Goal: Task Accomplishment & Management: Use online tool/utility

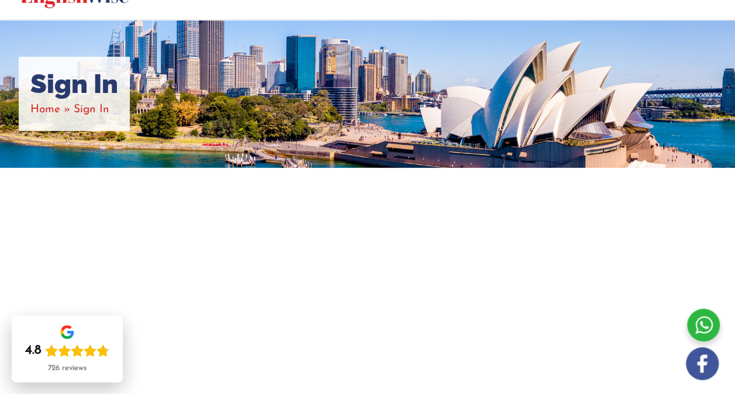
scroll to position [66, 0]
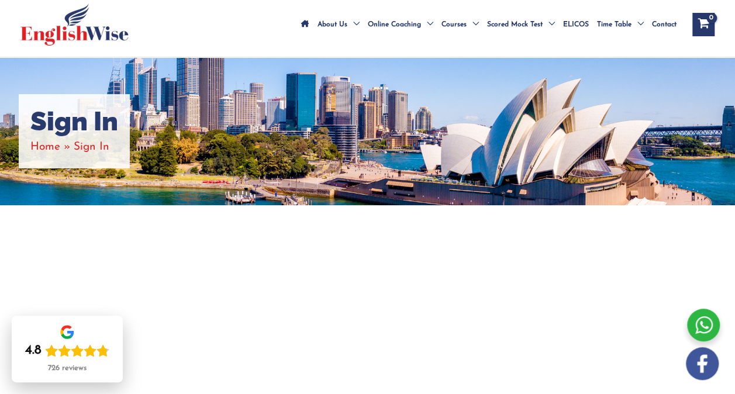
click at [39, 135] on h1 "Sign In" at bounding box center [74, 122] width 88 height 32
click at [59, 152] on li "Home" at bounding box center [51, 146] width 43 height 19
click at [103, 153] on span "Sign In" at bounding box center [92, 147] width 36 height 11
click at [96, 153] on li "Sign In" at bounding box center [92, 146] width 36 height 19
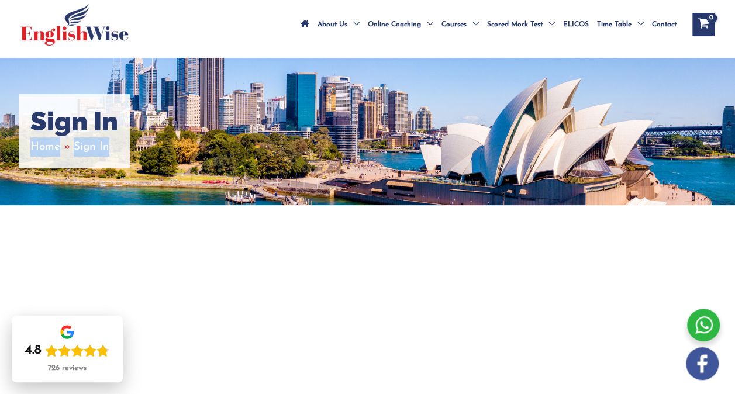
click at [96, 153] on li "Sign In" at bounding box center [92, 146] width 36 height 19
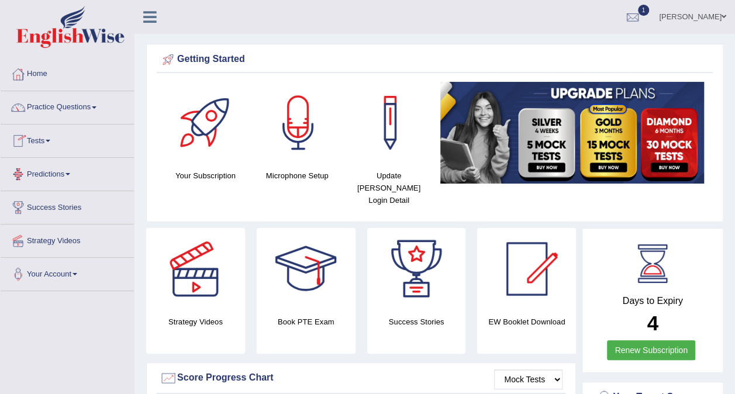
click at [47, 144] on link "Tests" at bounding box center [67, 139] width 133 height 29
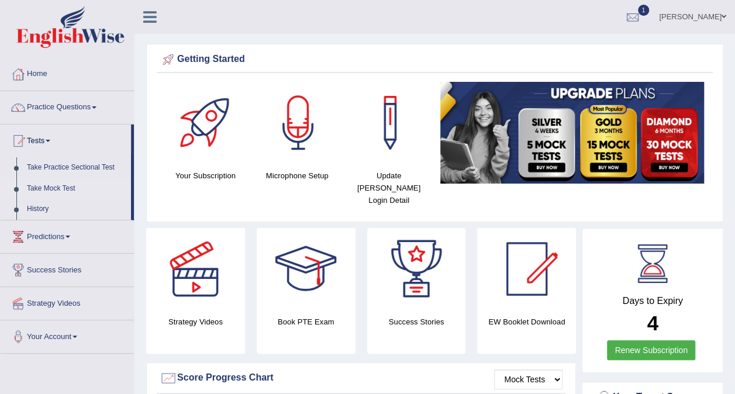
click at [51, 184] on link "Take Mock Test" at bounding box center [76, 188] width 109 height 21
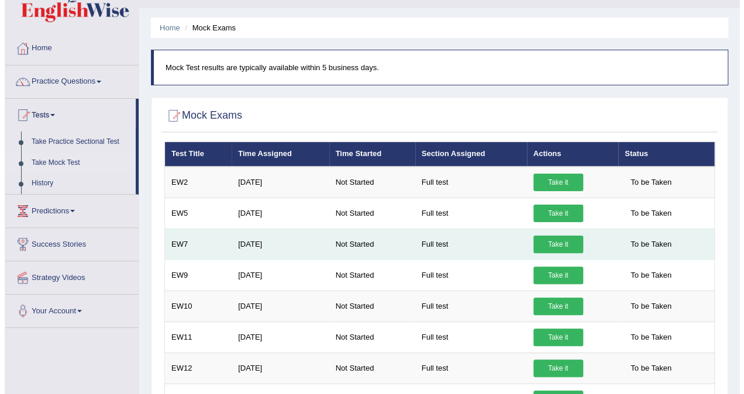
scroll to position [27, 0]
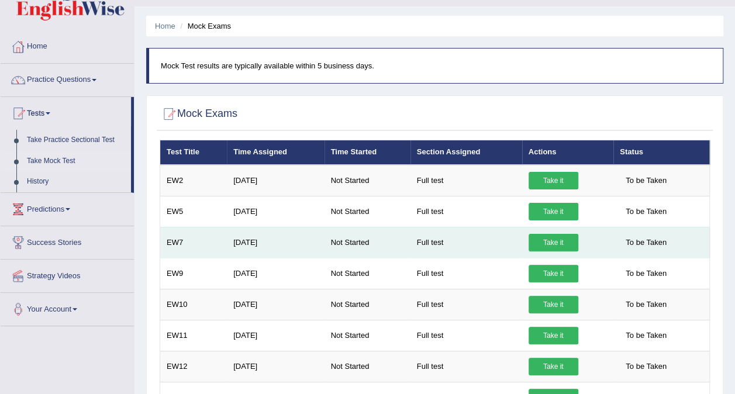
click at [549, 234] on link "Take it" at bounding box center [554, 243] width 50 height 18
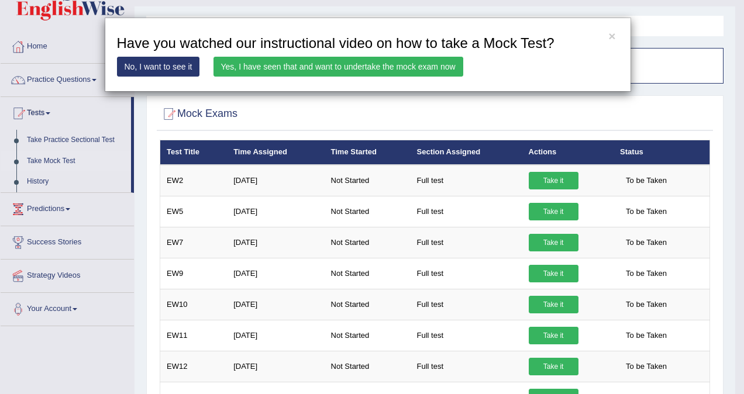
click at [400, 63] on link "Yes, I have seen that and want to undertake the mock exam now" at bounding box center [339, 67] width 250 height 20
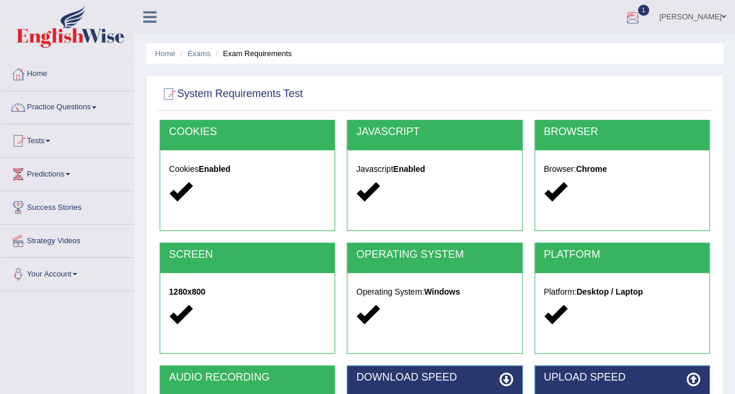
click at [642, 10] on div at bounding box center [633, 18] width 18 height 18
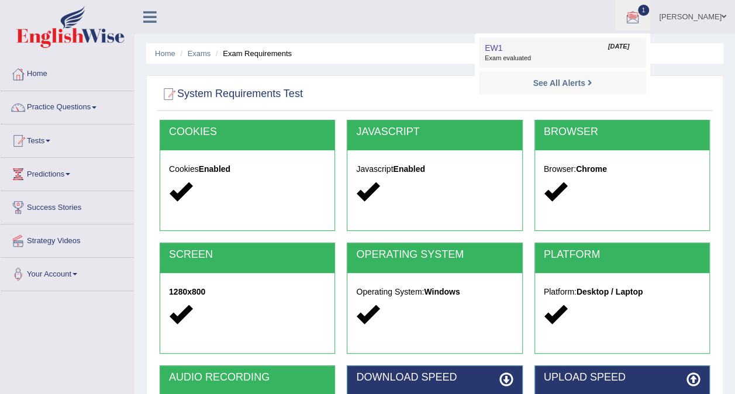
click at [569, 54] on span "Exam evaluated" at bounding box center [563, 58] width 156 height 9
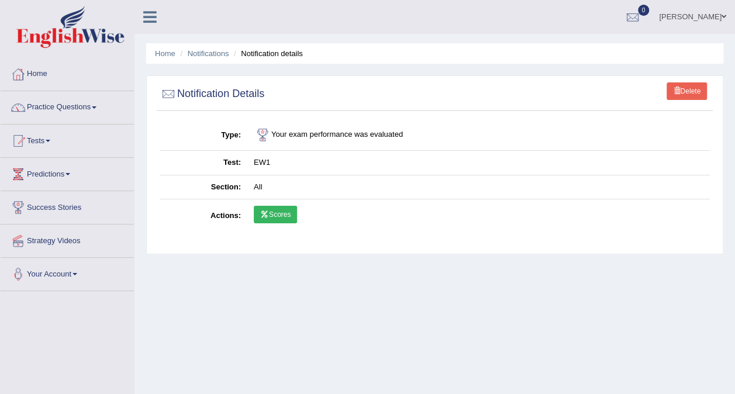
click at [273, 210] on link "Scores" at bounding box center [275, 215] width 43 height 18
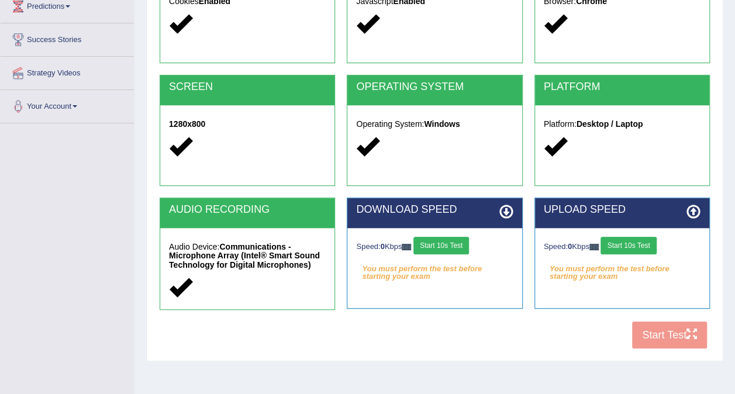
scroll to position [169, 0]
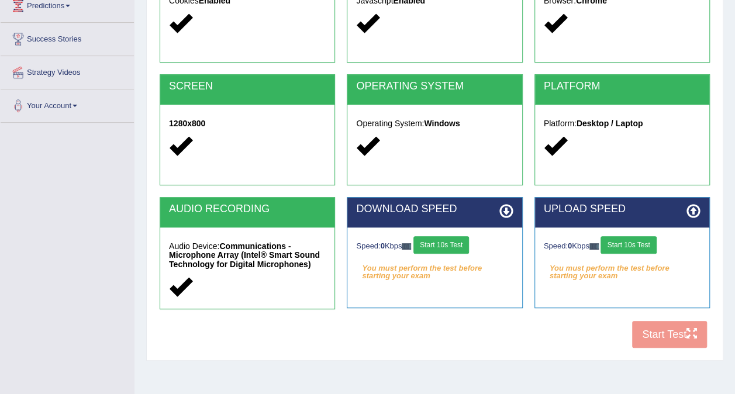
click at [438, 239] on button "Start 10s Test" at bounding box center [442, 245] width 56 height 18
click at [495, 307] on div "DOWNLOAD SPEED Speed: 3213 Kbps Start 10s Test Your connection speed is fine! S…" at bounding box center [435, 252] width 176 height 111
drag, startPoint x: 495, startPoint y: 307, endPoint x: 635, endPoint y: 245, distance: 153.3
click at [635, 245] on button "Start 10s Test" at bounding box center [629, 245] width 56 height 18
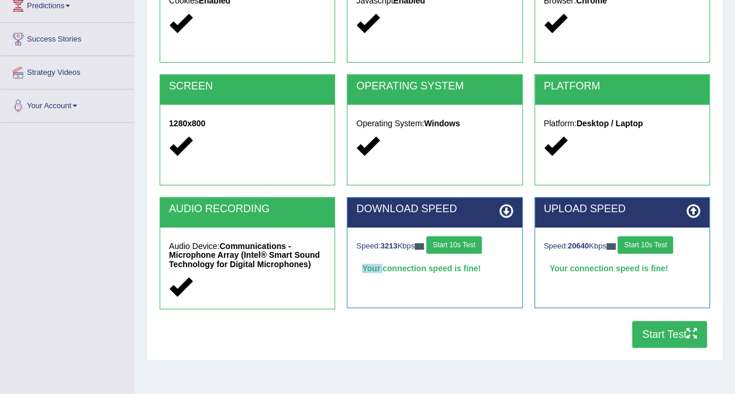
click at [658, 331] on button "Start Test" at bounding box center [669, 334] width 75 height 27
click at [659, 245] on button "Start 10s Test" at bounding box center [646, 245] width 56 height 18
click at [462, 248] on button "Start 10s Test" at bounding box center [455, 245] width 56 height 18
click at [600, 247] on div "Speed: 22235 Kbps Start 10s Test" at bounding box center [622, 246] width 157 height 20
click at [632, 330] on button "Start Test" at bounding box center [669, 334] width 75 height 27
